Goal: Navigation & Orientation: Find specific page/section

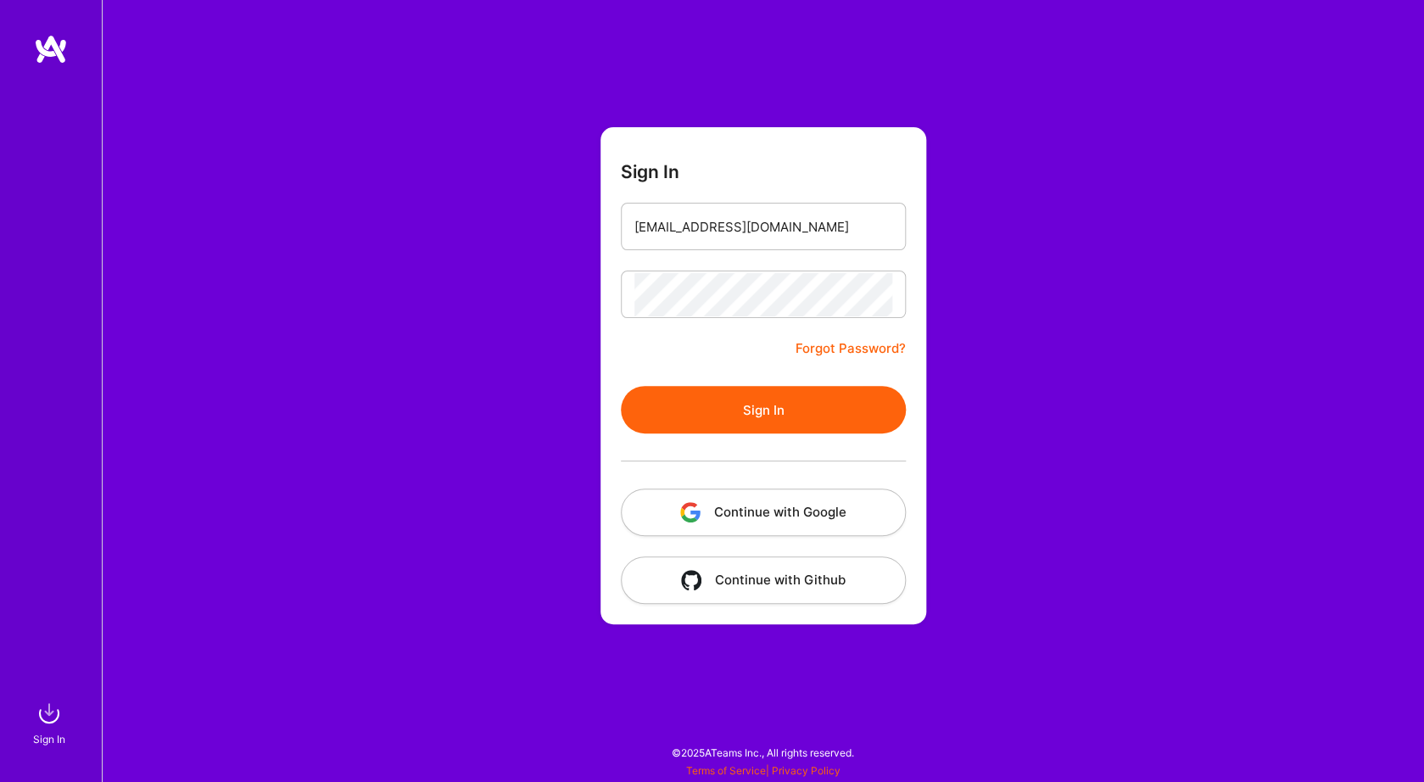
type input "[EMAIL_ADDRESS][DOMAIN_NAME]"
click at [621, 386] on button "Sign In" at bounding box center [763, 409] width 285 height 47
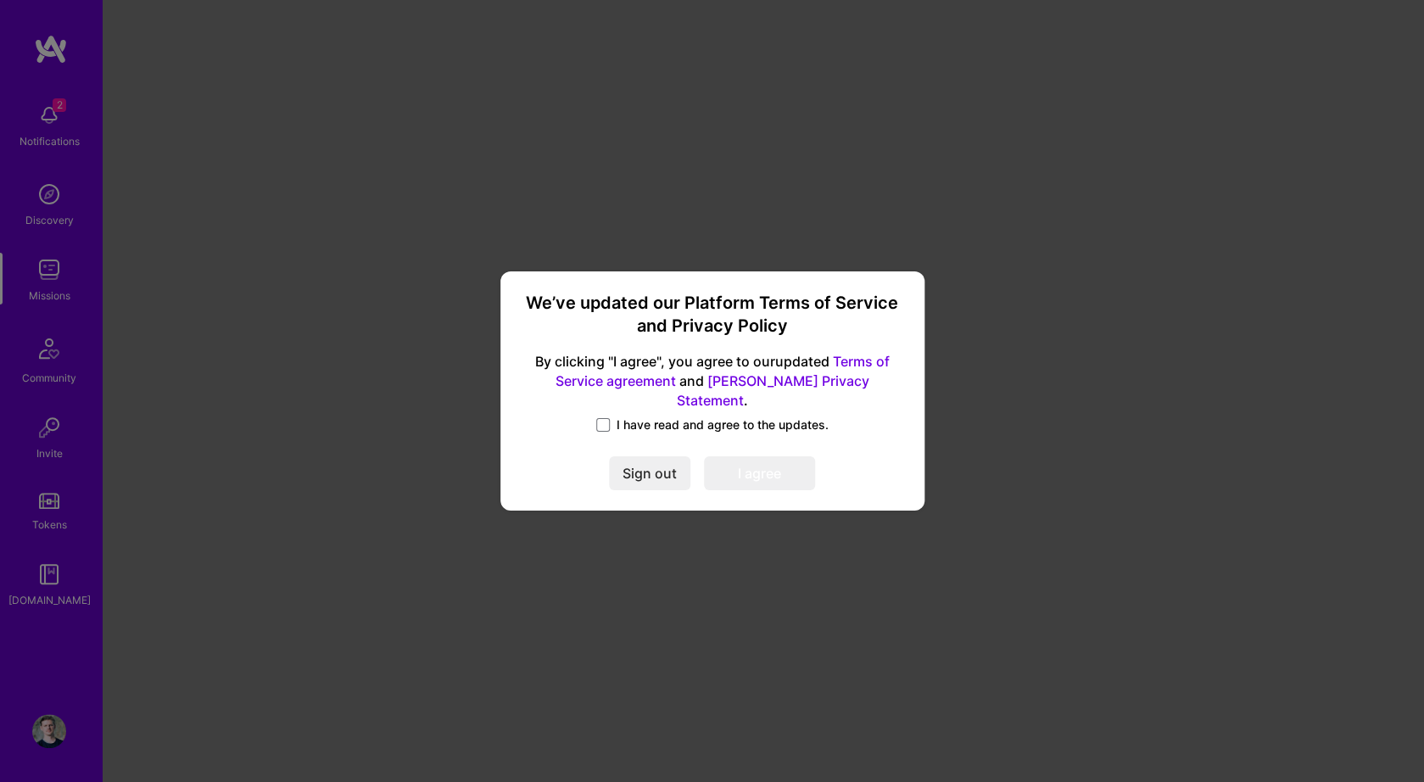
click at [635, 416] on span "I have read and agree to the updates." at bounding box center [722, 424] width 212 height 17
click at [0, 0] on input "I have read and agree to the updates." at bounding box center [0, 0] width 0 height 0
click at [760, 459] on button "I agree" at bounding box center [759, 474] width 111 height 34
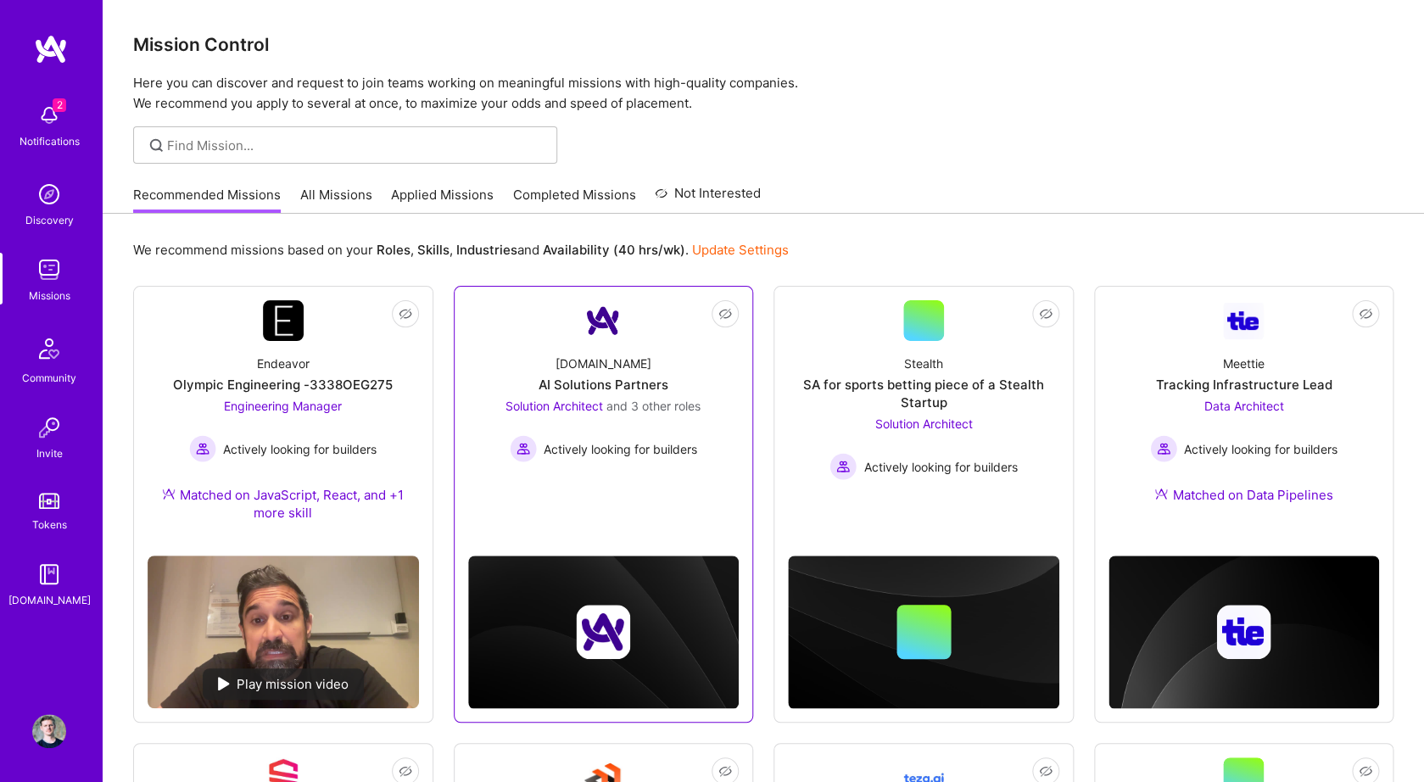
click at [509, 345] on div "[DOMAIN_NAME] AI Solutions Partners Solution Architect and 3 other roles Active…" at bounding box center [603, 401] width 271 height 121
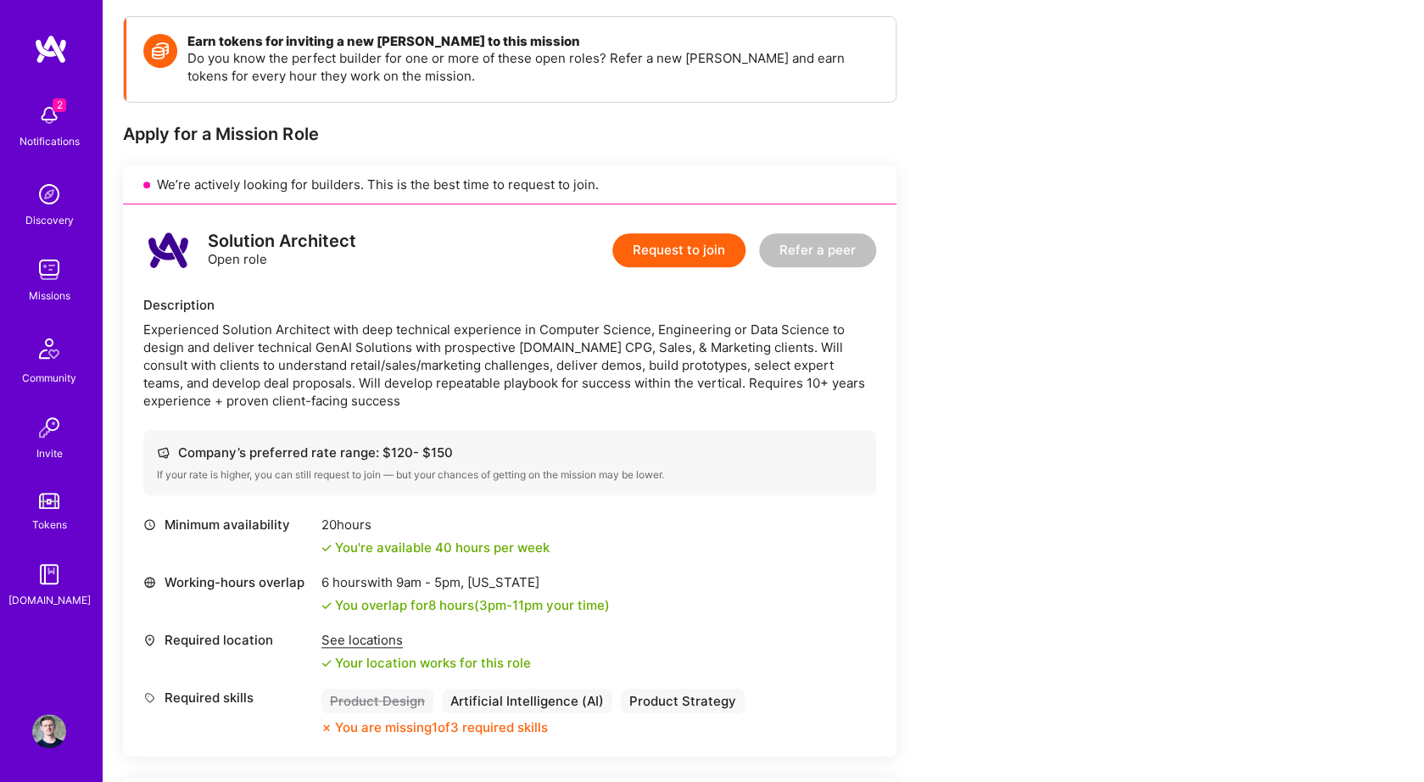
scroll to position [212, 0]
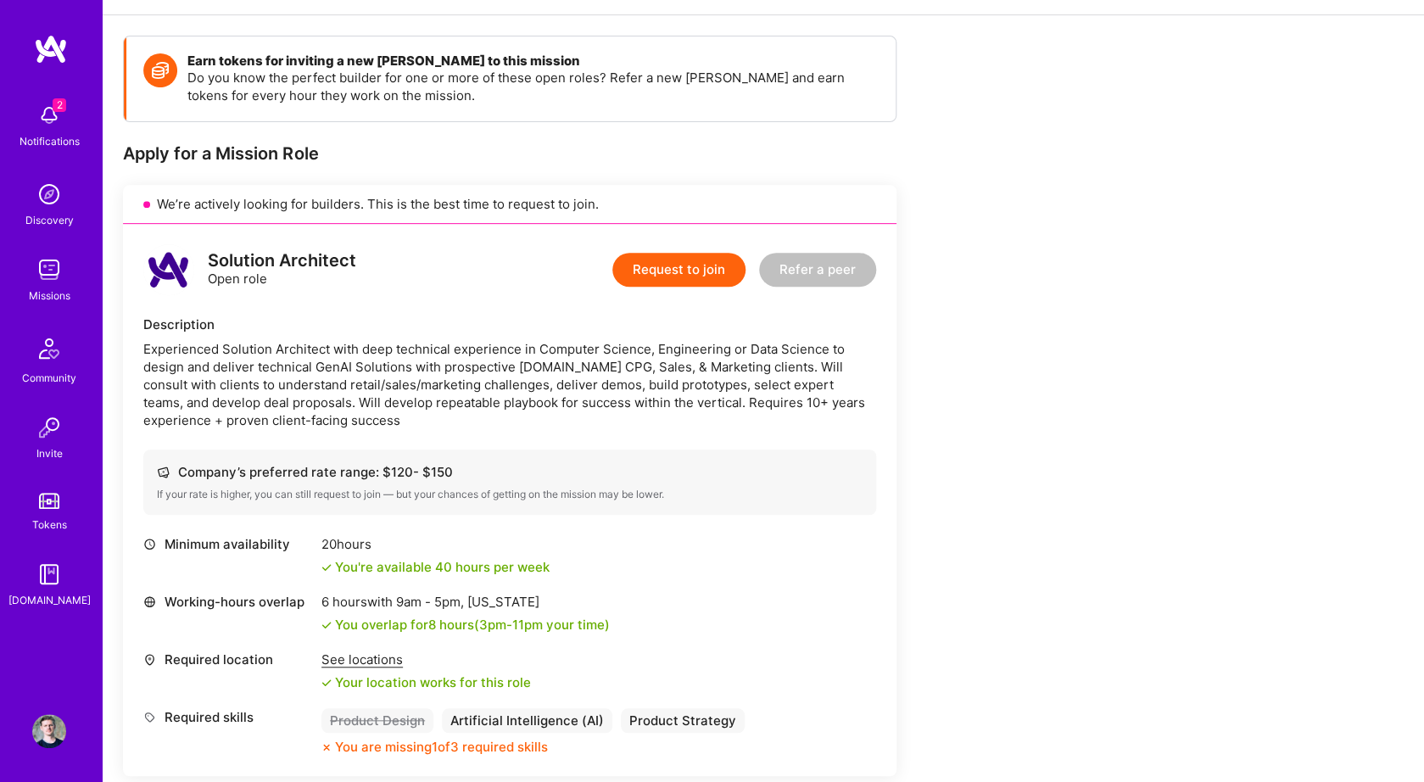
click at [53, 118] on img at bounding box center [49, 115] width 34 height 34
click at [51, 115] on div "2 Notifications Discovery Missions Community Invite Tokens [DOMAIN_NAME]" at bounding box center [51, 352] width 102 height 514
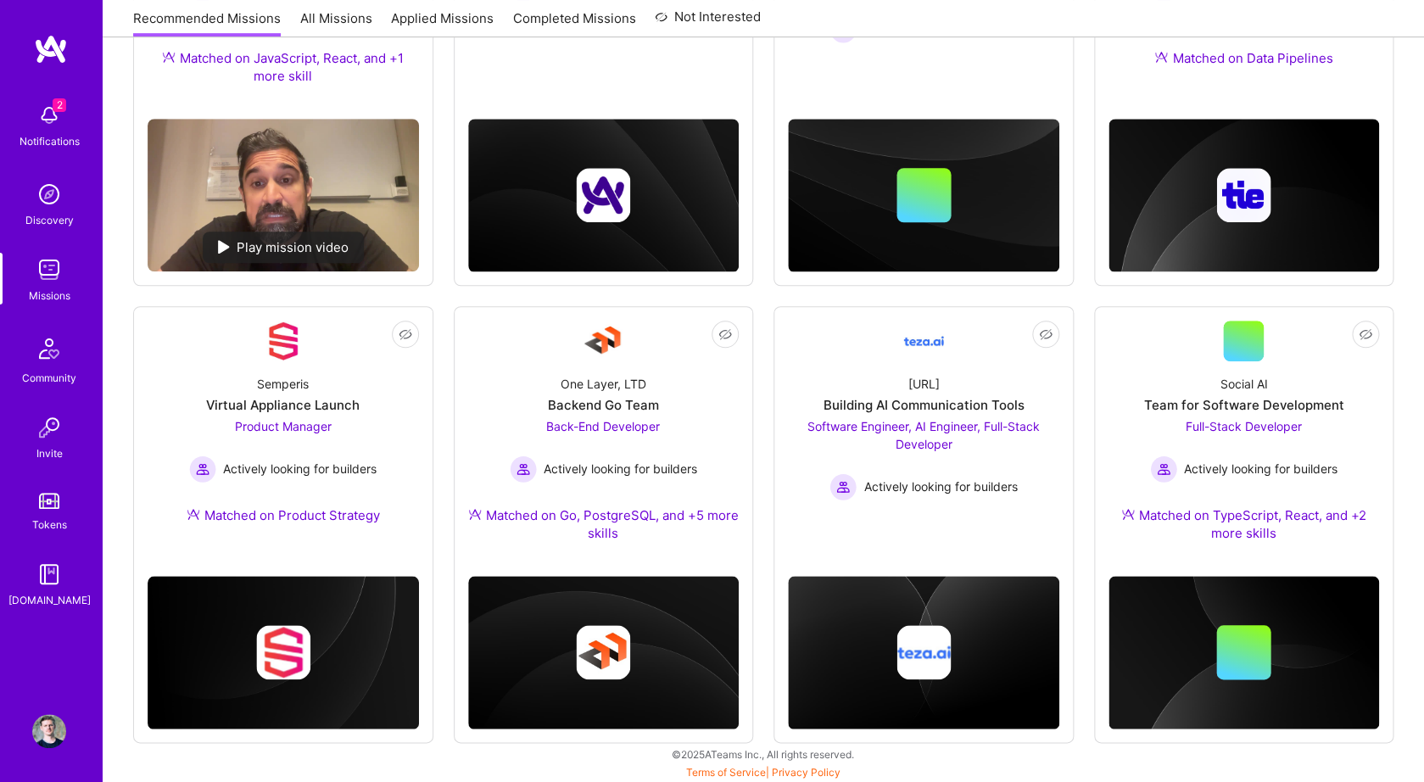
scroll to position [438, 0]
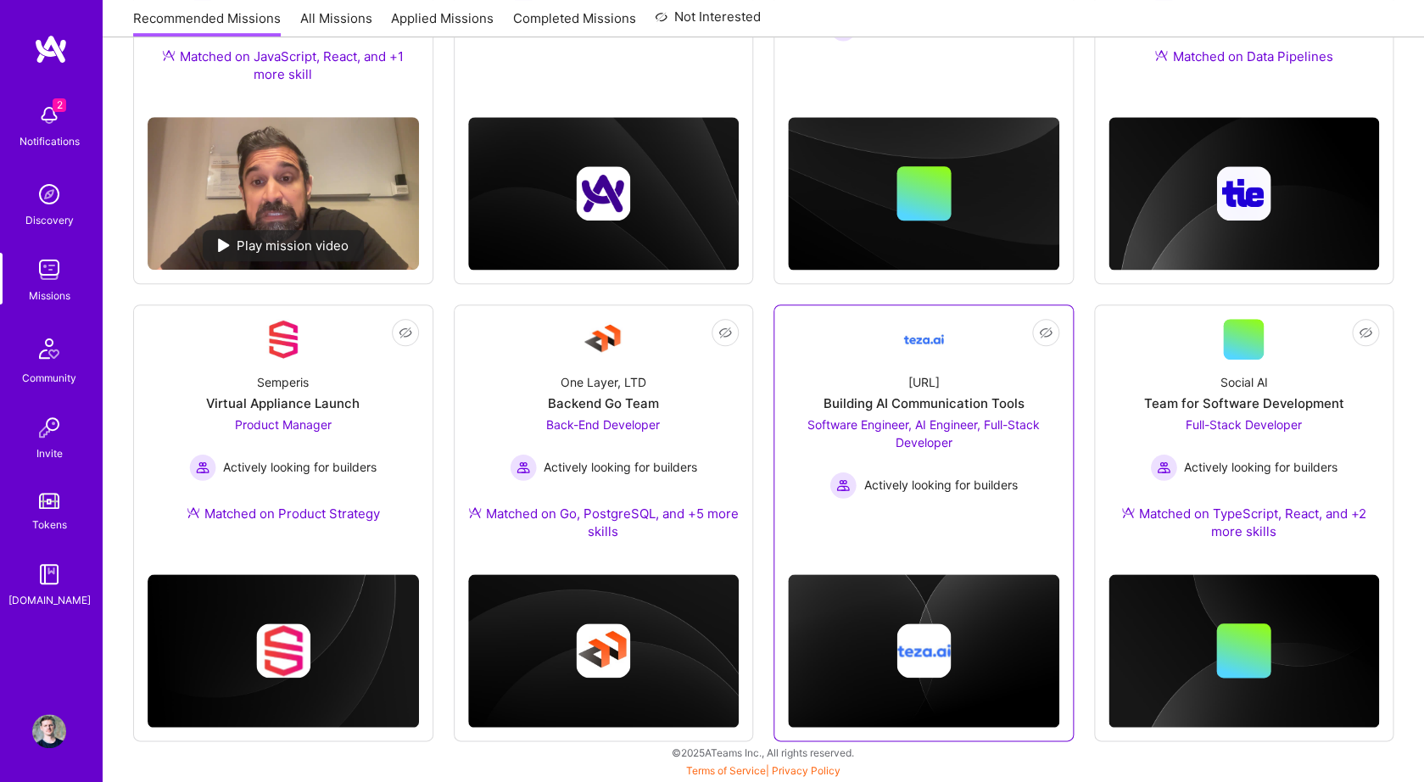
click at [851, 406] on div "Building AI Communication Tools" at bounding box center [922, 403] width 201 height 18
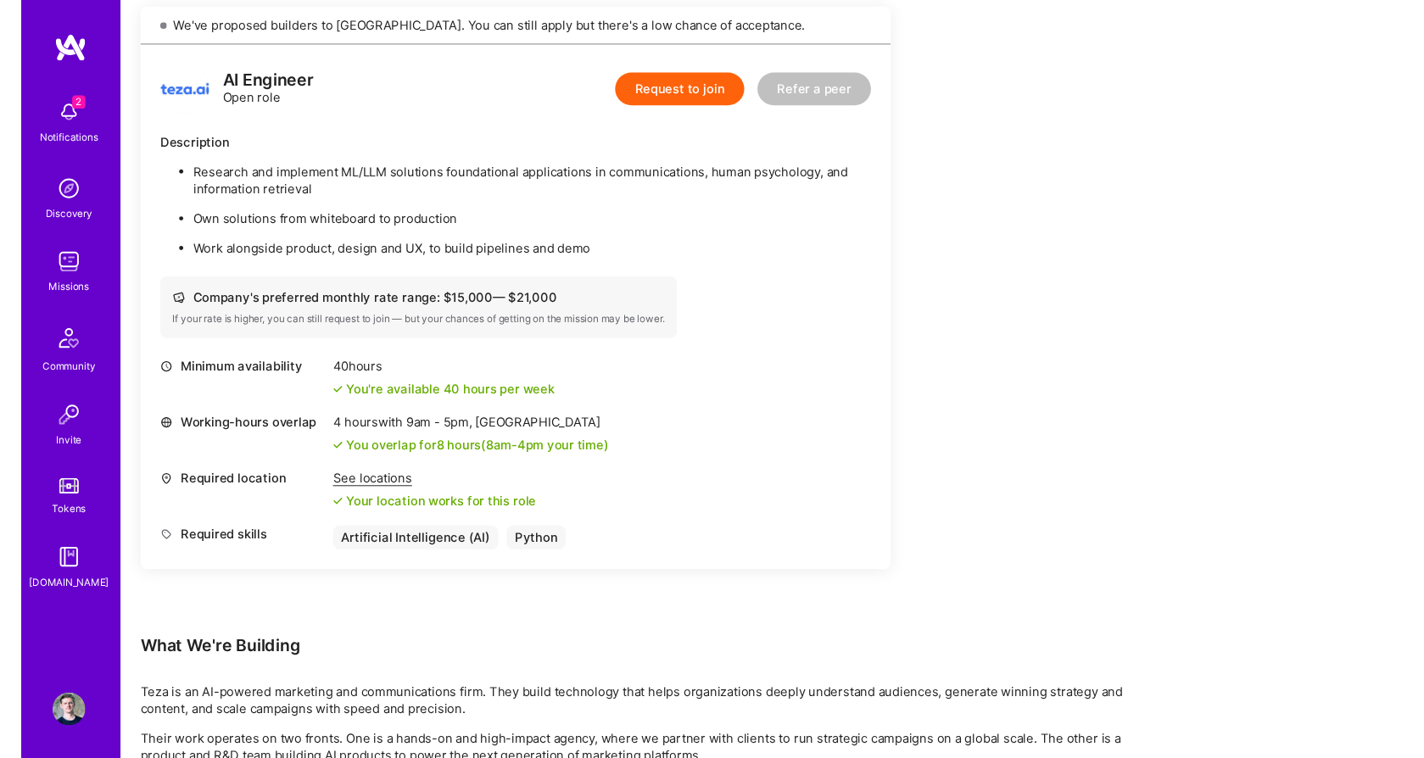
scroll to position [1716, 0]
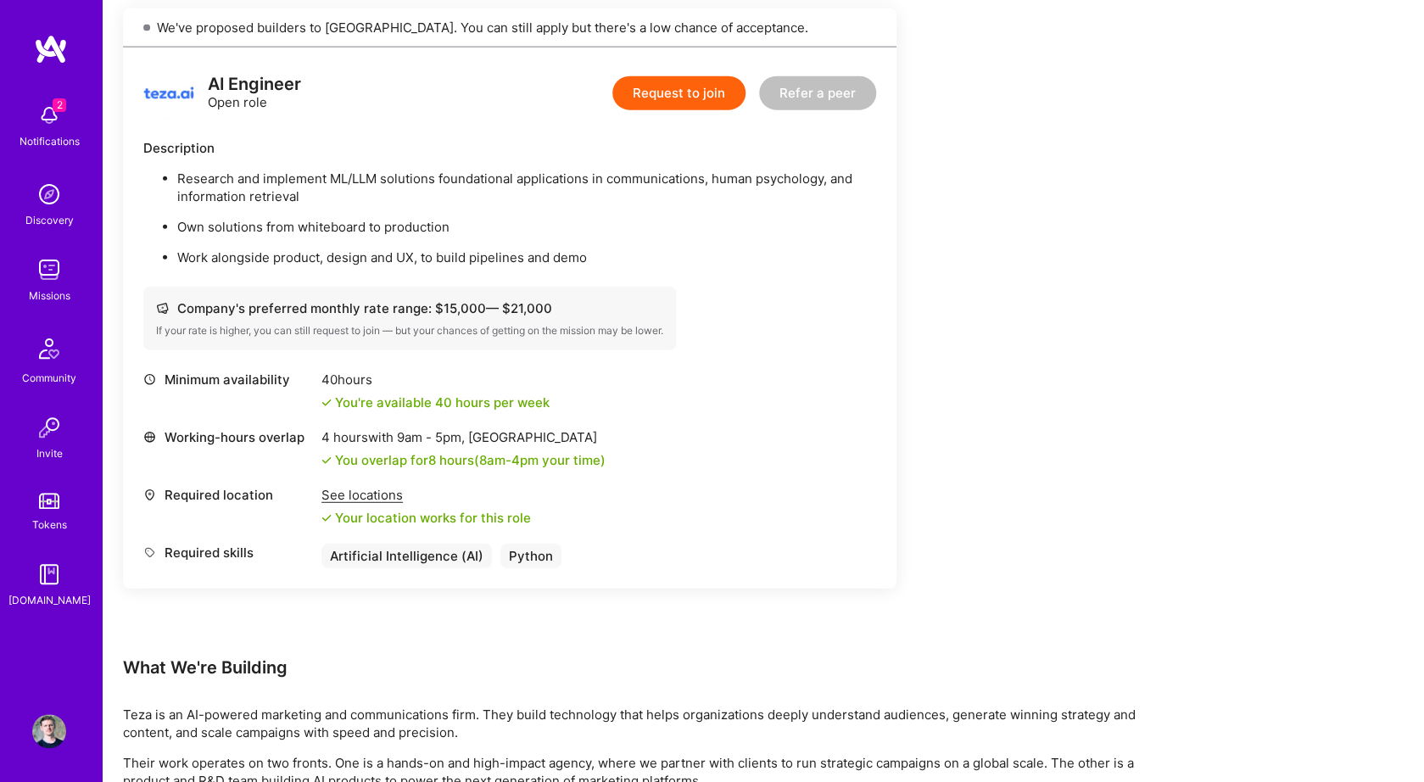
click at [977, 311] on div "Earn tokens for inviting a new [PERSON_NAME] to this mission Do you know the pe…" at bounding box center [631, 269] width 1017 height 3475
